Goal: Task Accomplishment & Management: Use online tool/utility

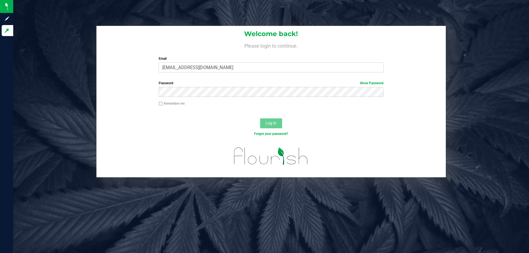
type input "Ebell@liveparallel.com"
click at [260, 118] on button "Log In" at bounding box center [271, 123] width 22 height 10
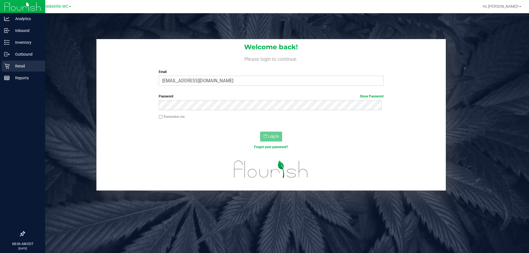
click at [8, 68] on icon at bounding box center [7, 66] width 6 height 6
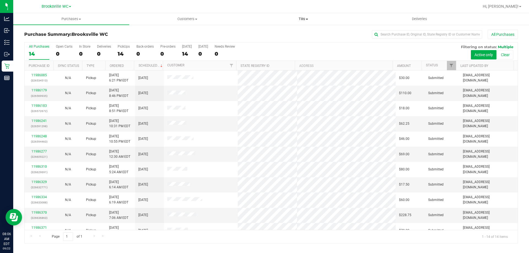
click at [304, 18] on span "Tills" at bounding box center [302, 19] width 115 height 5
click at [295, 31] on li "Manage tills" at bounding box center [303, 33] width 116 height 7
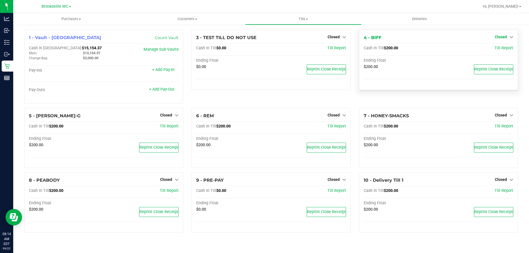
click at [498, 35] on span "Closed" at bounding box center [501, 37] width 12 height 4
click at [499, 47] on link "Open Till" at bounding box center [500, 48] width 15 height 4
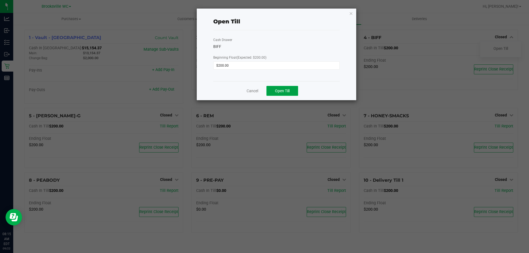
click at [290, 94] on button "Open Till" at bounding box center [282, 91] width 32 height 10
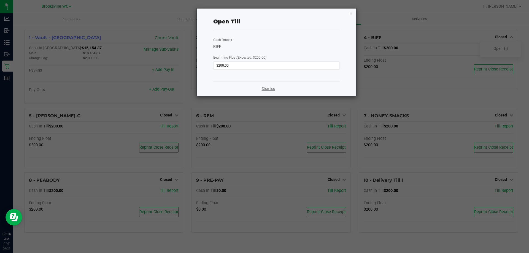
click at [266, 89] on link "Dismiss" at bounding box center [268, 89] width 13 height 6
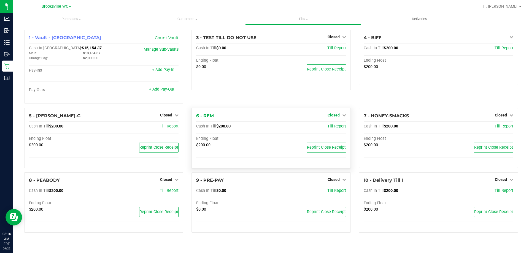
click at [340, 116] on link "Closed" at bounding box center [336, 115] width 18 height 4
click at [337, 127] on link "Open Till" at bounding box center [333, 126] width 15 height 4
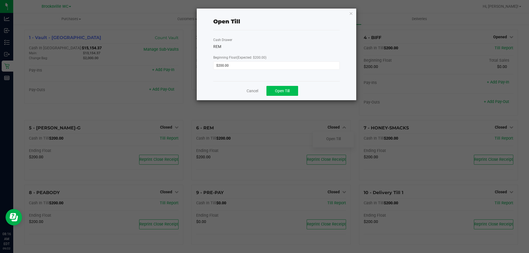
click at [285, 89] on span "Open Till" at bounding box center [282, 91] width 15 height 4
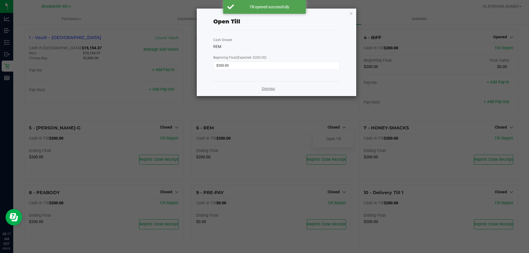
click at [265, 89] on link "Dismiss" at bounding box center [268, 89] width 13 height 6
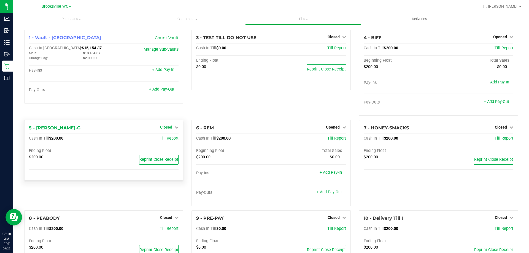
click at [169, 126] on span "Closed" at bounding box center [166, 127] width 12 height 4
click at [169, 137] on link "Open Till" at bounding box center [166, 139] width 15 height 4
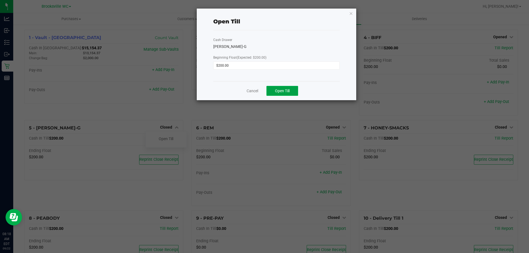
click at [287, 93] on span "Open Till" at bounding box center [282, 91] width 15 height 4
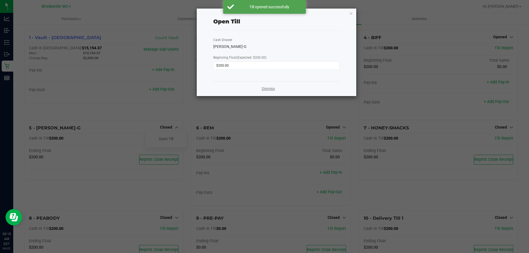
click at [270, 88] on link "Dismiss" at bounding box center [268, 89] width 13 height 6
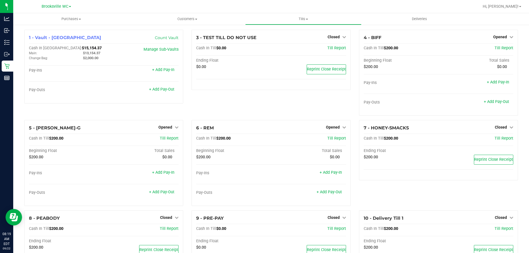
scroll to position [28, 0]
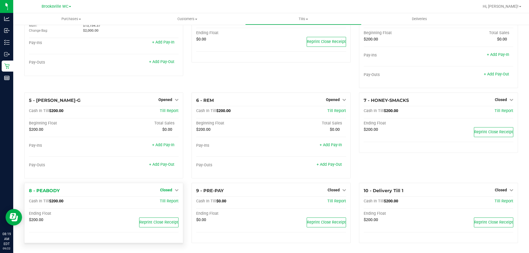
click at [167, 190] on span "Closed" at bounding box center [166, 190] width 12 height 4
click at [167, 204] on link "Open Till" at bounding box center [166, 201] width 15 height 4
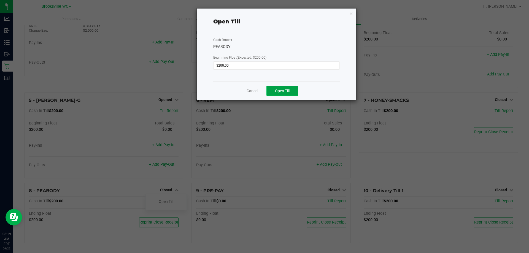
click at [288, 92] on span "Open Till" at bounding box center [282, 91] width 15 height 4
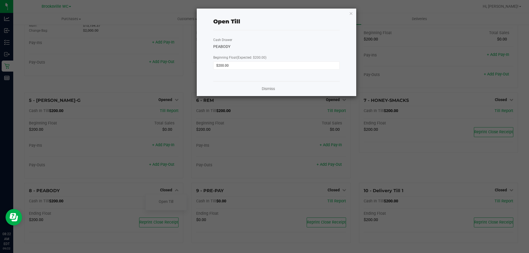
click at [275, 85] on div "Dismiss" at bounding box center [276, 88] width 126 height 15
click at [273, 86] on link "Dismiss" at bounding box center [268, 89] width 13 height 6
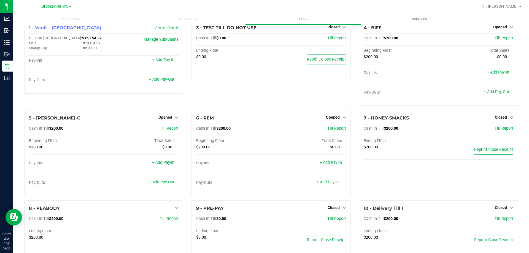
scroll to position [0, 0]
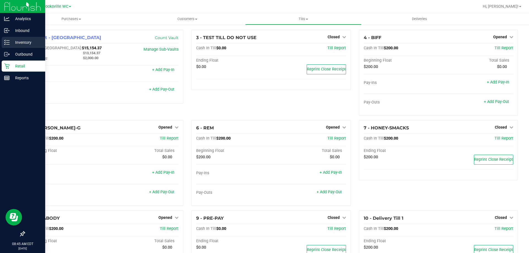
click at [19, 45] on p "Inventory" at bounding box center [26, 42] width 33 height 7
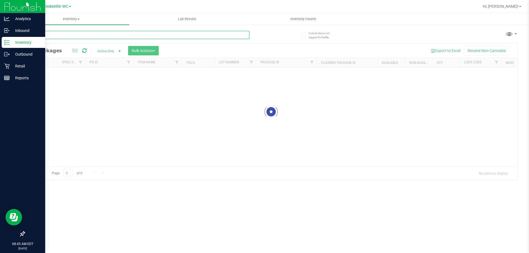
click at [114, 35] on input "text" at bounding box center [136, 35] width 225 height 8
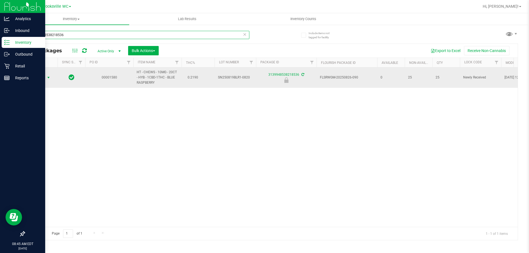
type input "3139948538218536"
click at [36, 78] on span "Action" at bounding box center [37, 78] width 15 height 8
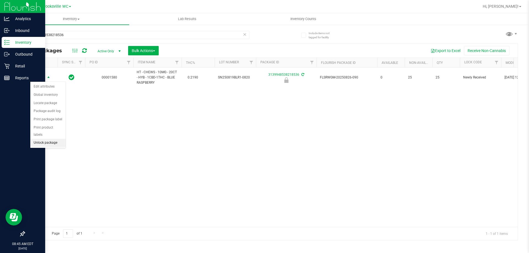
click at [52, 139] on li "Unlock package" at bounding box center [47, 143] width 35 height 8
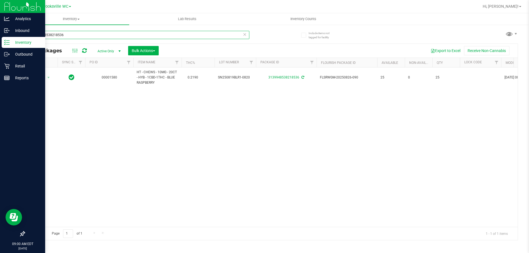
click at [124, 38] on input "3139948538218536" at bounding box center [136, 35] width 225 height 8
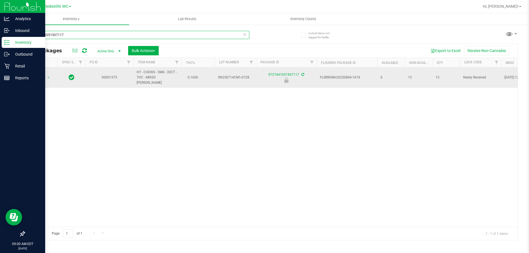
type input "9727441051907117"
click at [41, 74] on span "Action" at bounding box center [37, 78] width 15 height 8
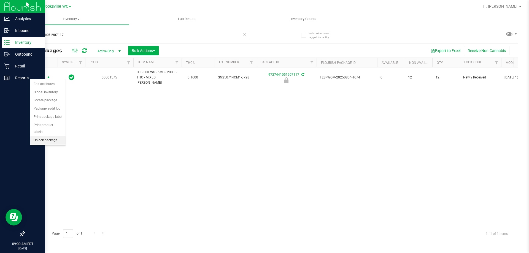
click at [57, 136] on li "Unlock package" at bounding box center [47, 140] width 35 height 8
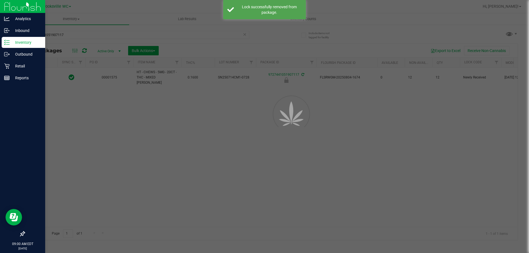
click at [85, 32] on div at bounding box center [264, 126] width 529 height 253
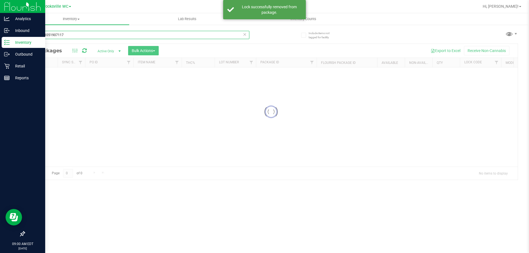
click at [85, 33] on input "9727441051907117" at bounding box center [136, 35] width 225 height 8
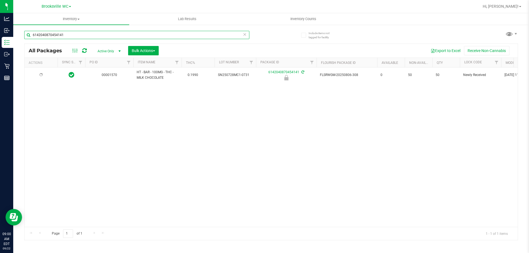
type input "6142040870454141"
click at [42, 74] on span "Action" at bounding box center [37, 75] width 15 height 8
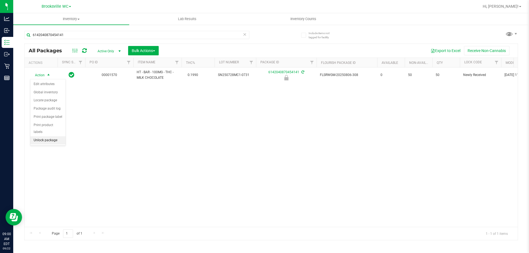
click at [53, 136] on li "Unlock package" at bounding box center [47, 140] width 35 height 8
click at [245, 34] on icon at bounding box center [245, 34] width 4 height 7
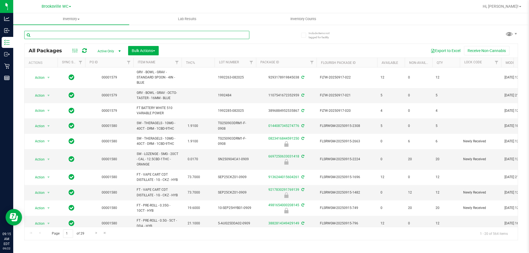
click at [245, 34] on input "text" at bounding box center [136, 35] width 225 height 8
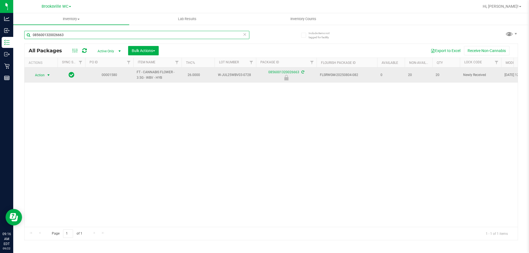
type input "0856001320026663"
click at [37, 75] on span "Action" at bounding box center [37, 75] width 15 height 8
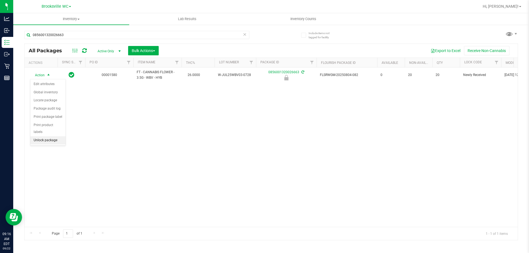
click at [44, 136] on li "Unlock package" at bounding box center [47, 140] width 35 height 8
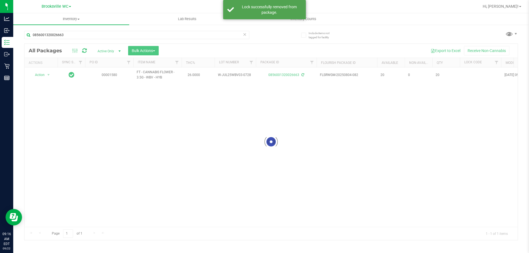
click at [161, 147] on div at bounding box center [271, 142] width 493 height 196
